Goal: Check status: Check status

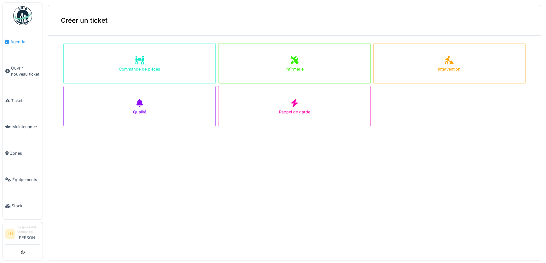
click at [20, 44] on link "Agenda" at bounding box center [23, 42] width 40 height 26
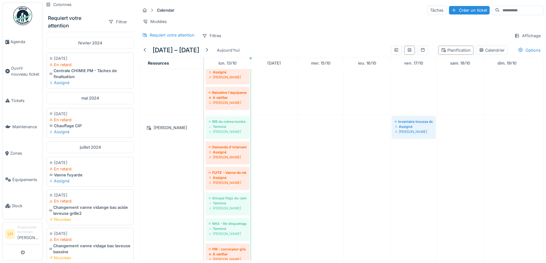
scroll to position [545, 0]
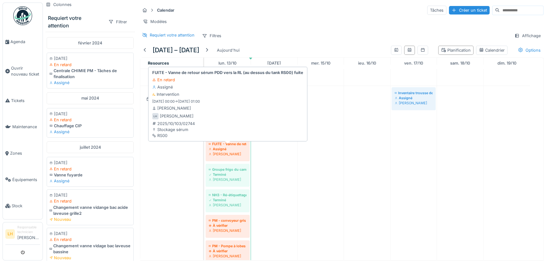
click at [225, 147] on div "FUITE - Vanne de retour sérum PDD vers la RL (au dessus du tank RS00) fuite" at bounding box center [228, 144] width 38 height 5
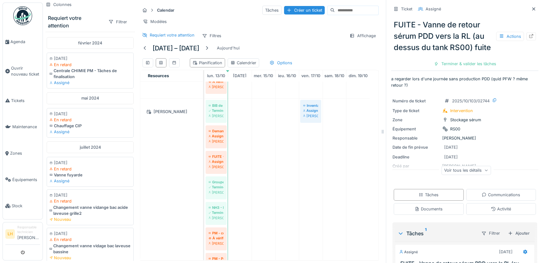
click at [469, 175] on div "Voir tous les détails" at bounding box center [467, 170] width 50 height 9
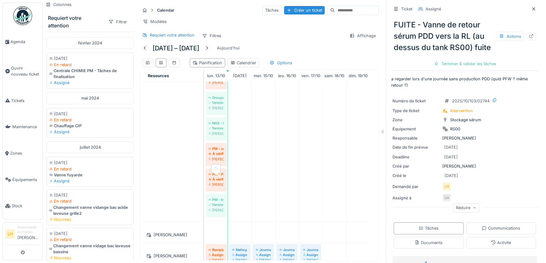
scroll to position [659, 0]
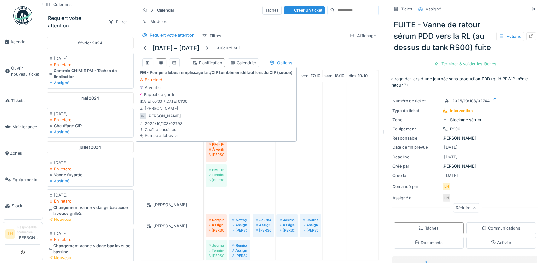
click at [218, 151] on div "À vérifier" at bounding box center [216, 149] width 15 height 5
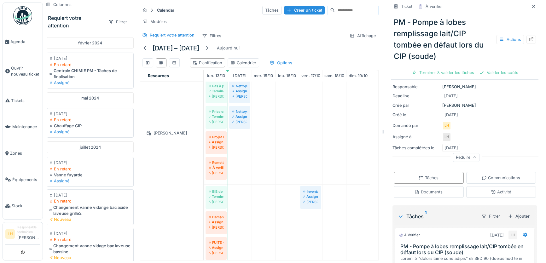
scroll to position [459, 0]
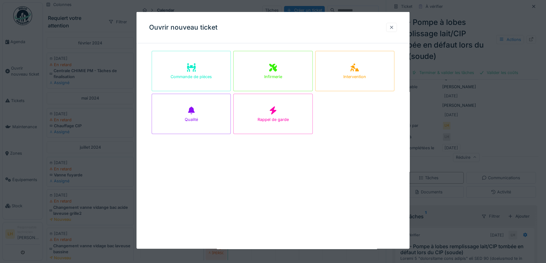
click at [391, 27] on div at bounding box center [391, 27] width 11 height 9
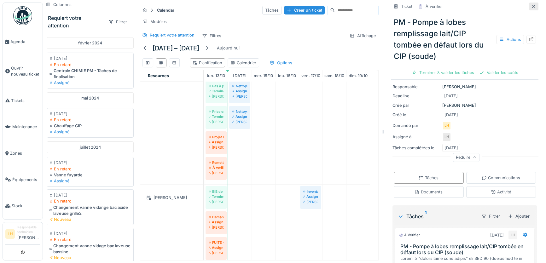
click at [532, 7] on icon at bounding box center [534, 6] width 5 height 4
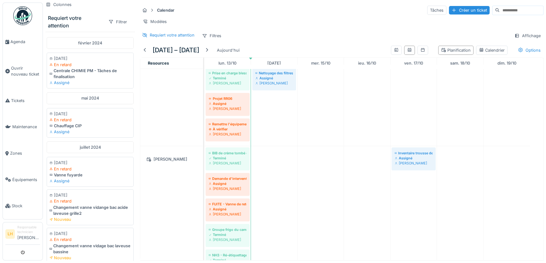
scroll to position [516, 0]
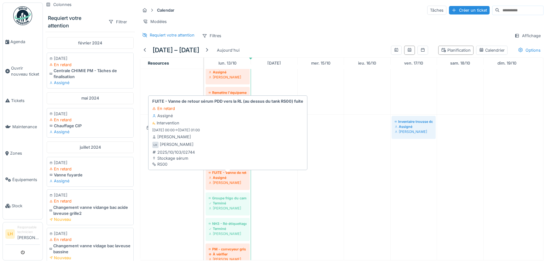
click at [221, 180] on div "Assigné" at bounding box center [228, 177] width 38 height 5
